Goal: Find specific page/section

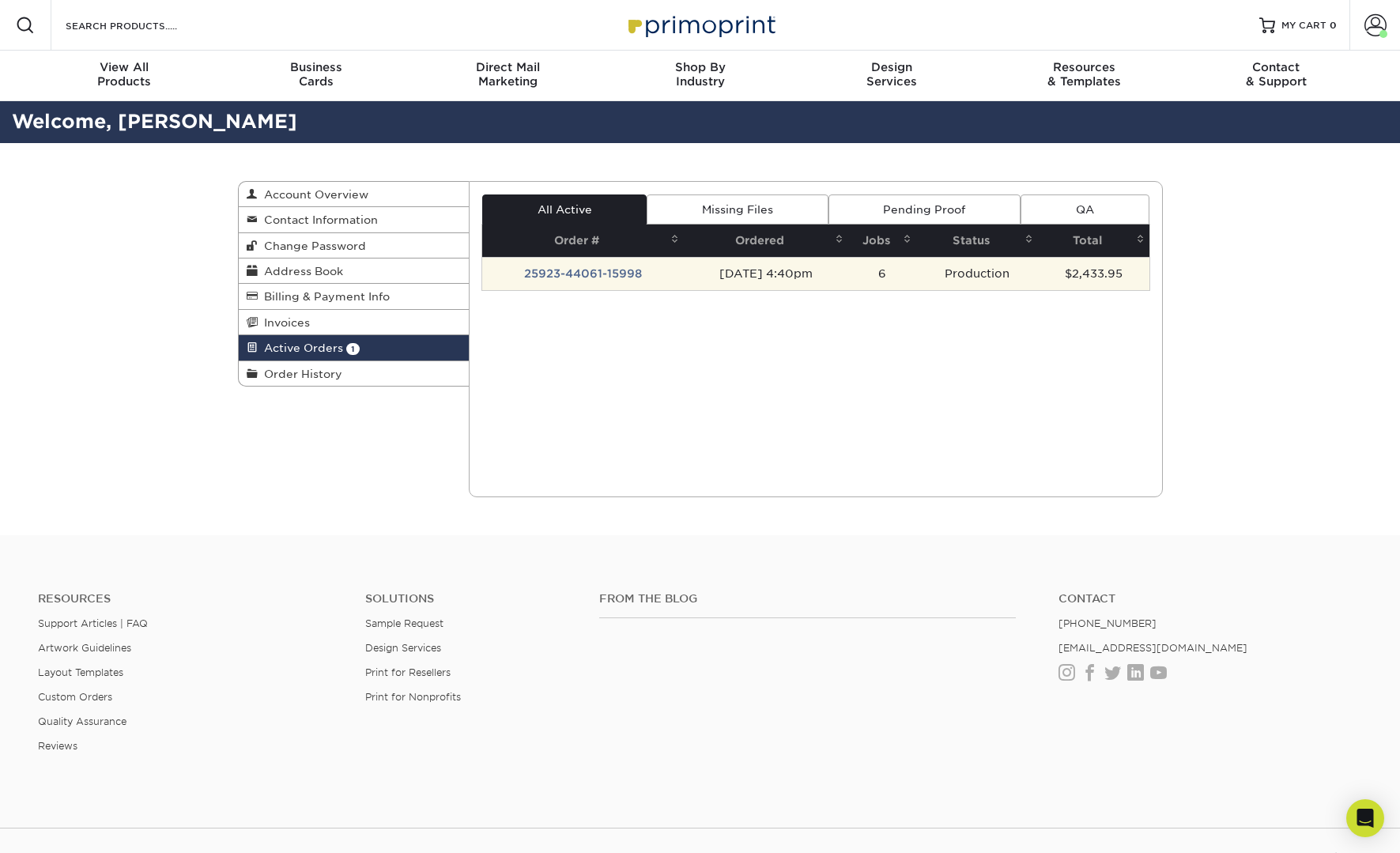
click at [608, 273] on td "25923-44061-15998" at bounding box center [583, 274] width 201 height 33
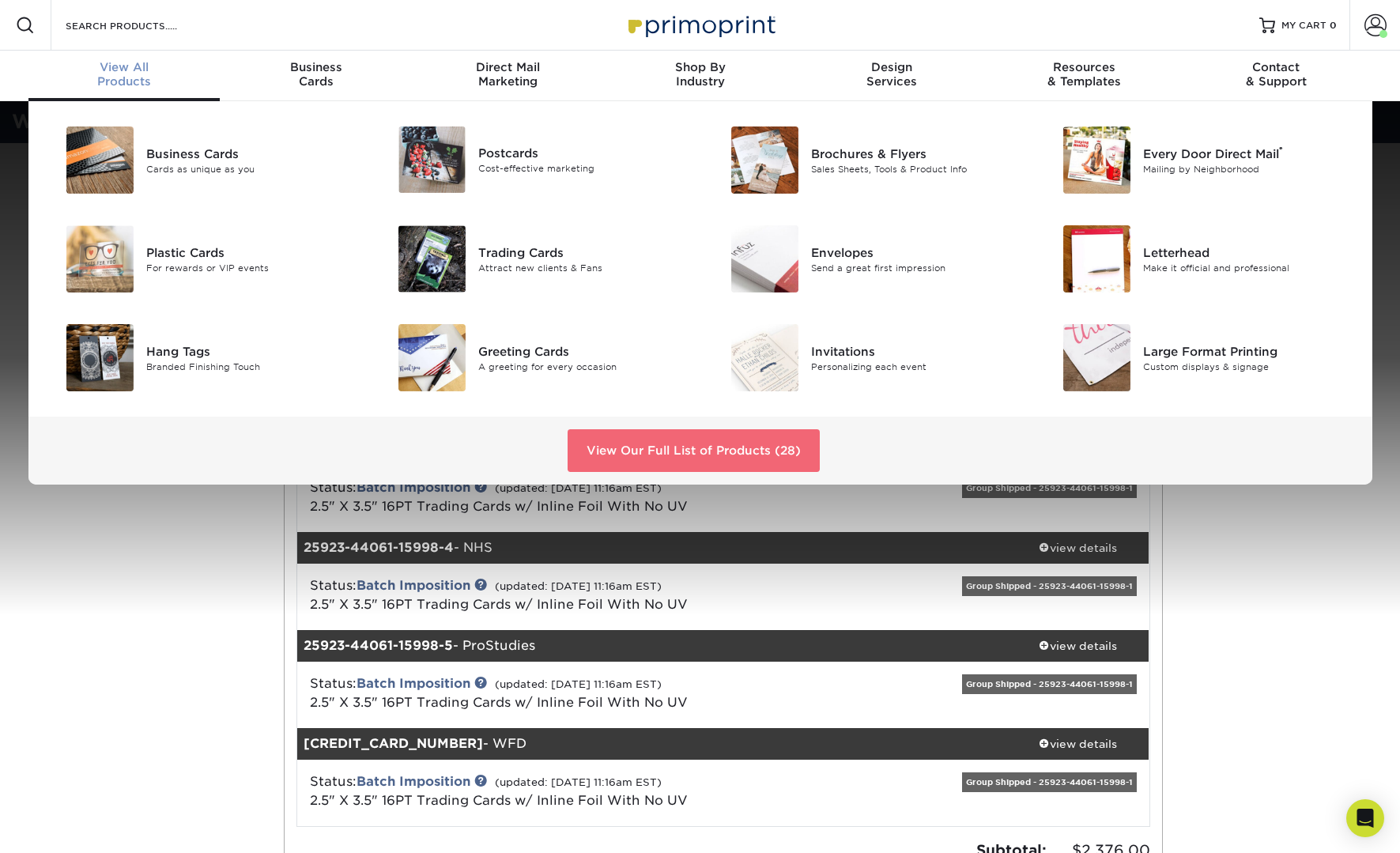
click at [657, 443] on link "View Our Full List of Products (28)" at bounding box center [694, 451] width 252 height 43
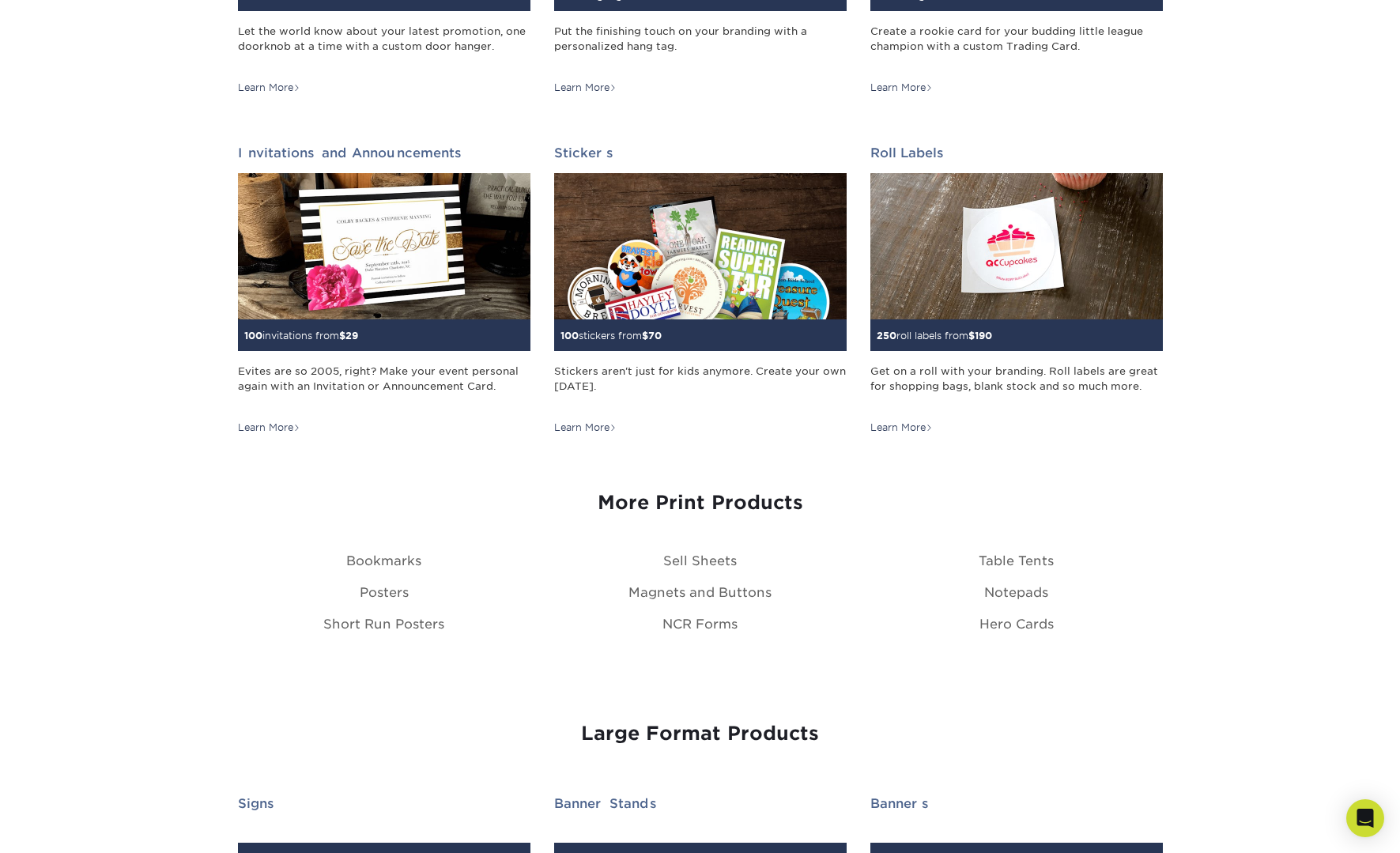
scroll to position [1523, 0]
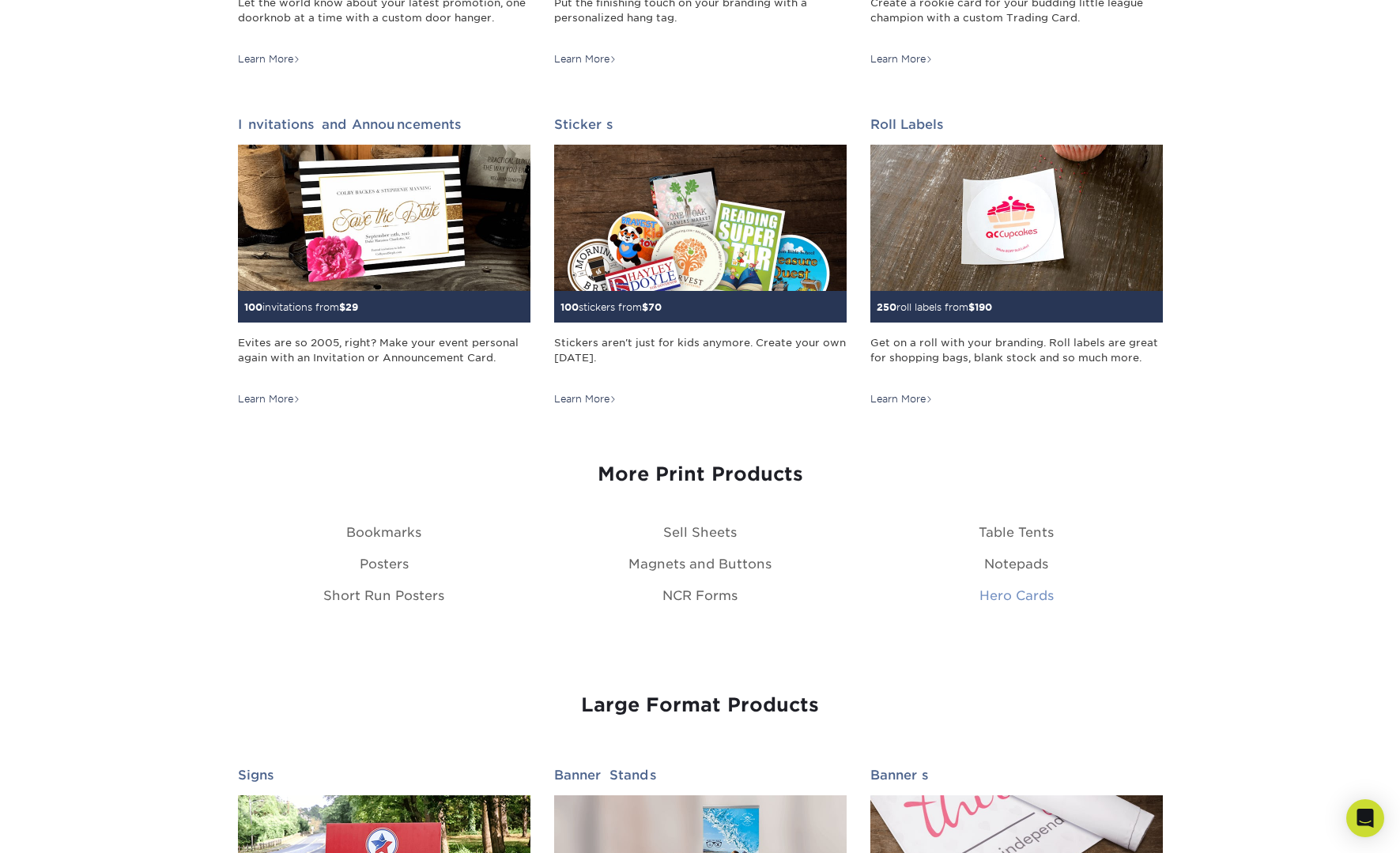
click at [1020, 594] on link "Hero Cards" at bounding box center [1017, 596] width 75 height 15
